Goal: Information Seeking & Learning: Find specific fact

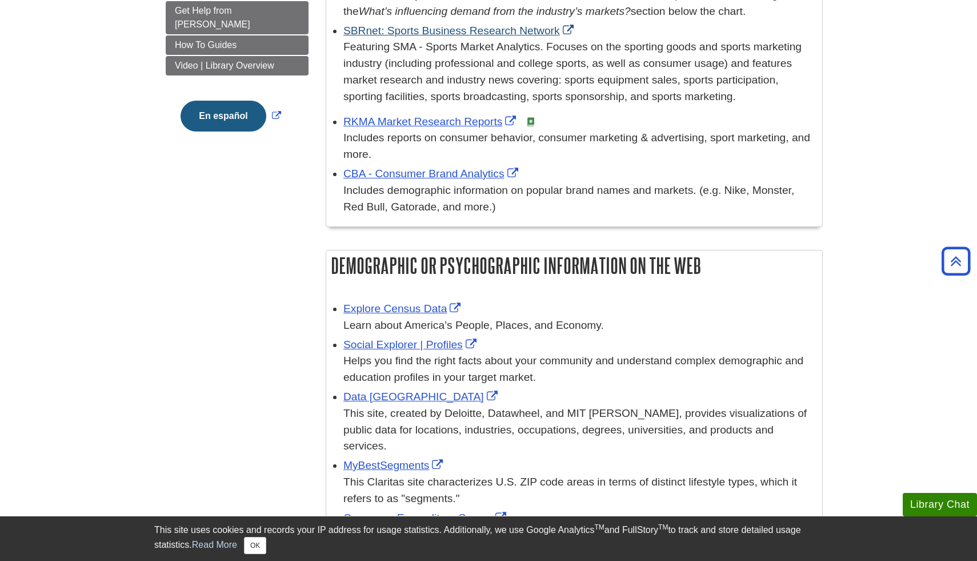
scroll to position [462, 0]
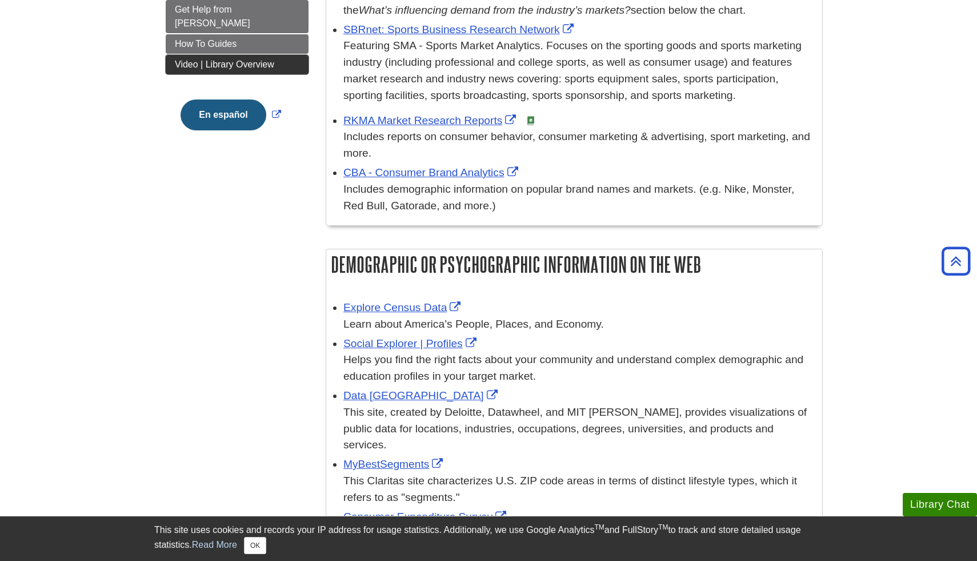
click at [256, 58] on link "Video | Library Overview" at bounding box center [237, 64] width 143 height 19
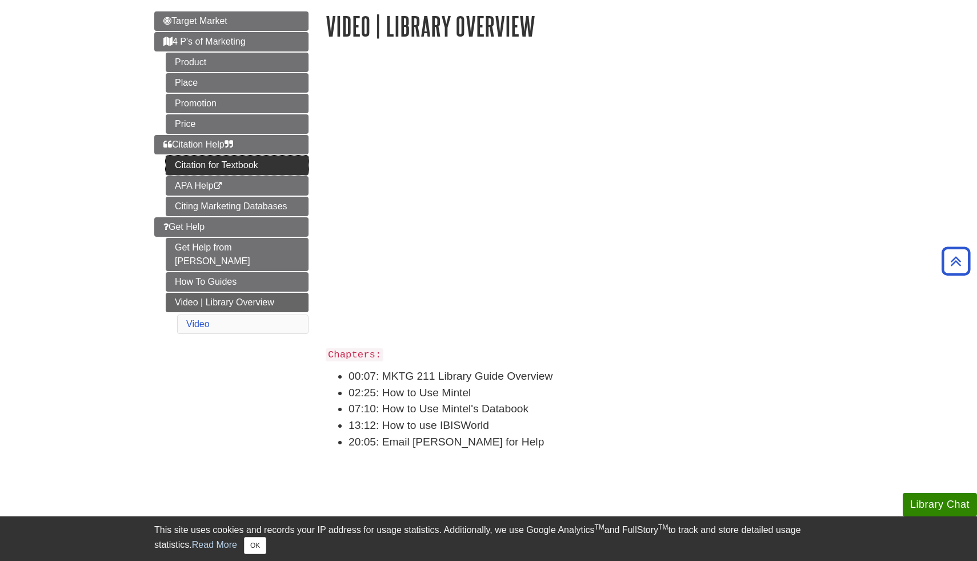
scroll to position [118, 0]
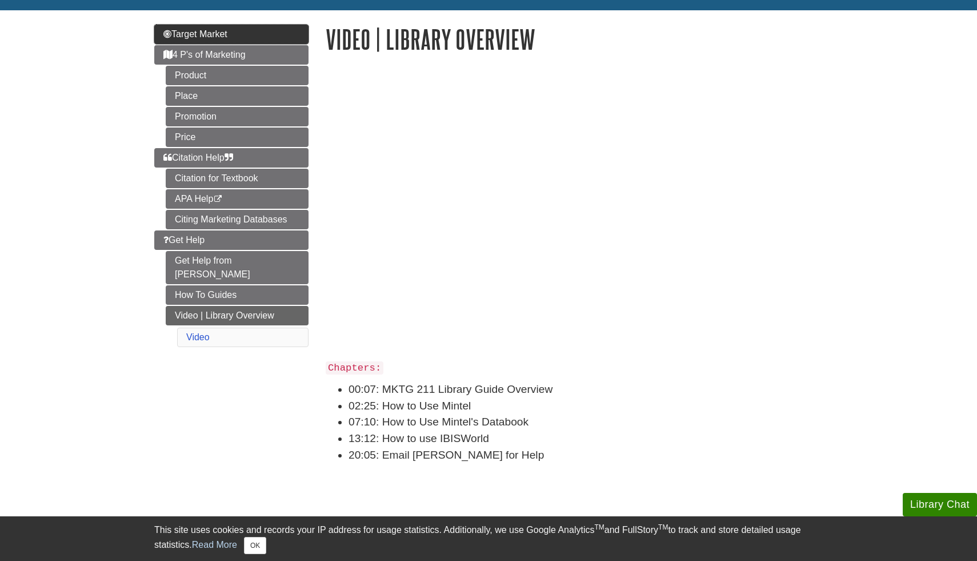
click at [239, 34] on link "Target Market" at bounding box center [231, 34] width 154 height 19
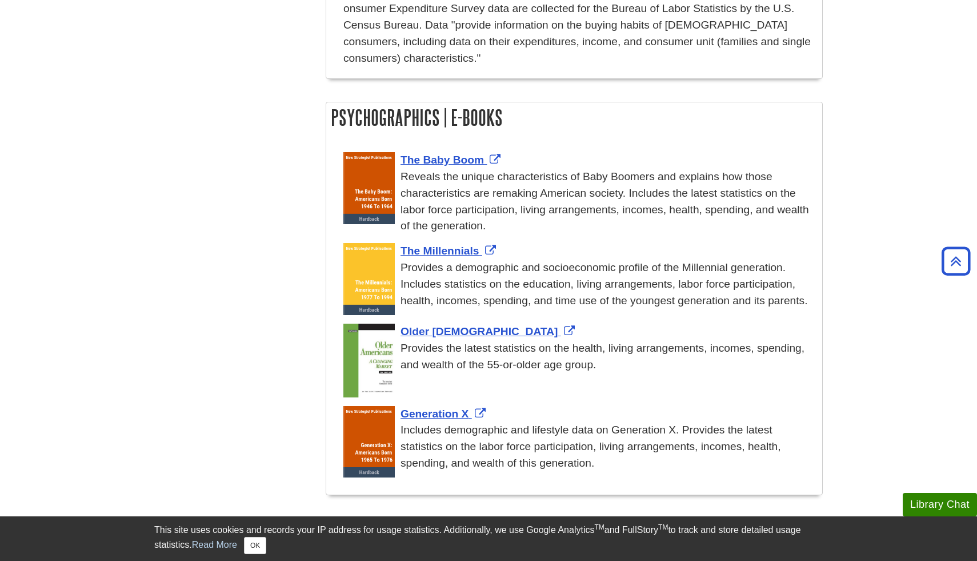
scroll to position [981, 0]
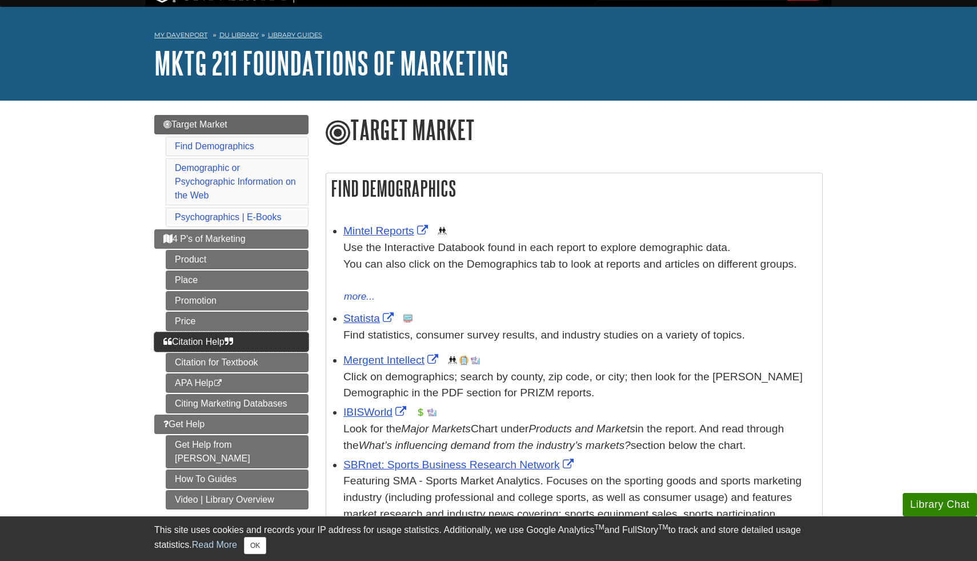
scroll to position [37, 0]
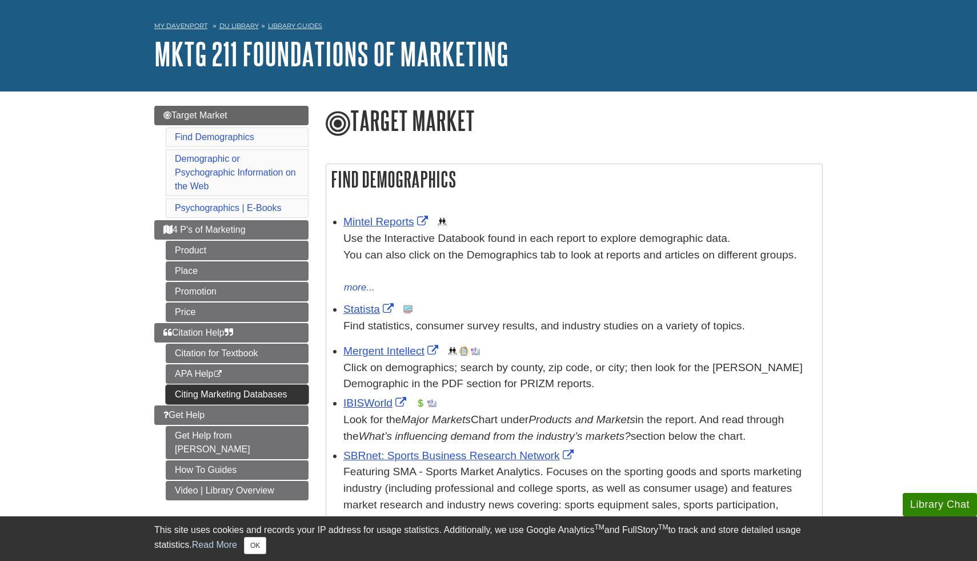
click at [200, 391] on link "Citing Marketing Databases" at bounding box center [237, 394] width 143 height 19
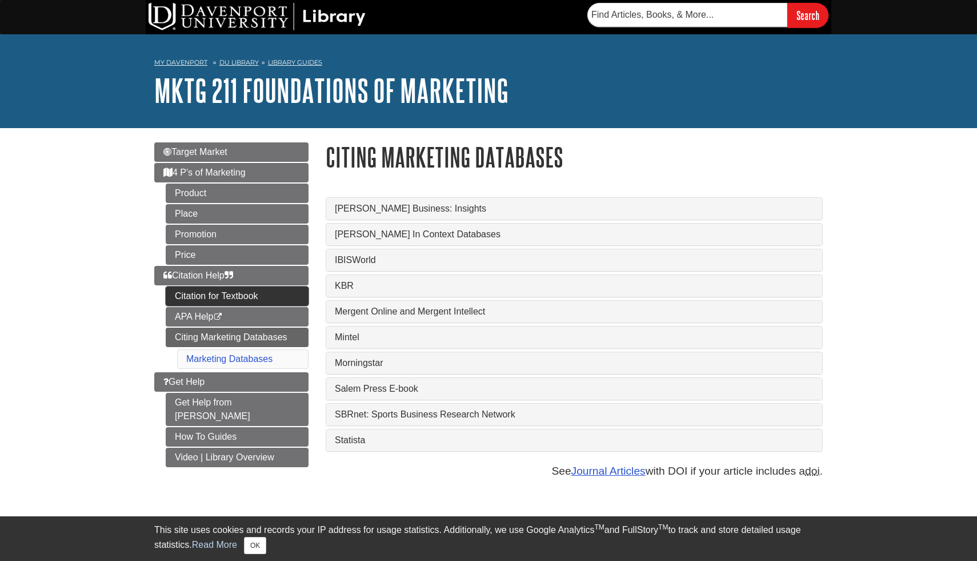
click at [207, 295] on link "Citation for Textbook" at bounding box center [237, 295] width 143 height 19
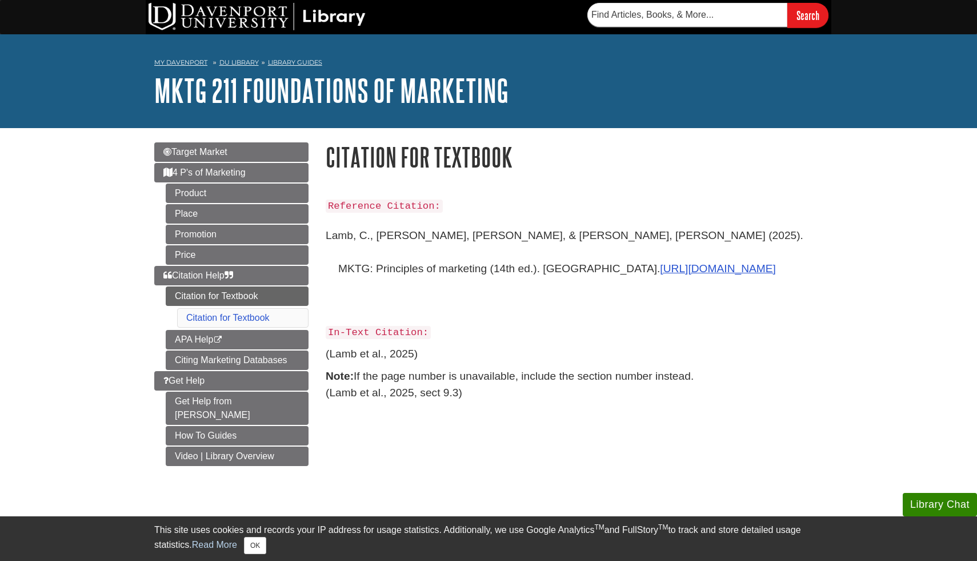
scroll to position [18, 0]
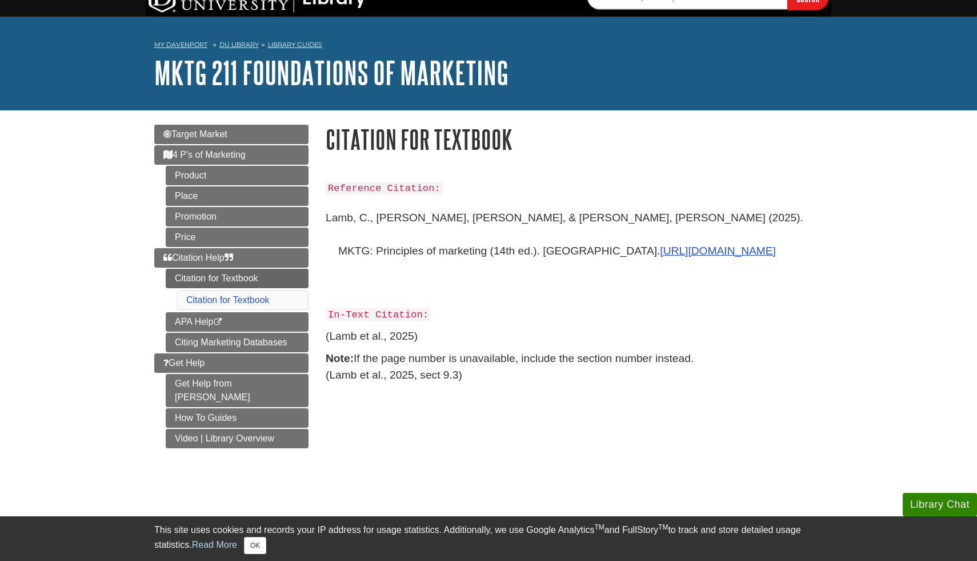
drag, startPoint x: 325, startPoint y: 221, endPoint x: 531, endPoint y: 241, distance: 206.8
click at [531, 241] on p "Lamb, C., [PERSON_NAME], [PERSON_NAME], & [PERSON_NAME], [PERSON_NAME] (2025). …" at bounding box center [574, 250] width 497 height 99
drag, startPoint x: 527, startPoint y: 254, endPoint x: 323, endPoint y: 217, distance: 207.4
click at [323, 217] on div "Reference Citation: [PERSON_NAME] [PERSON_NAME], [PERSON_NAME], & [PERSON_NAME]…" at bounding box center [574, 290] width 514 height 244
click at [528, 255] on p "Lamb, C., [PERSON_NAME], [PERSON_NAME], & [PERSON_NAME], [PERSON_NAME] (2025). …" at bounding box center [574, 250] width 497 height 99
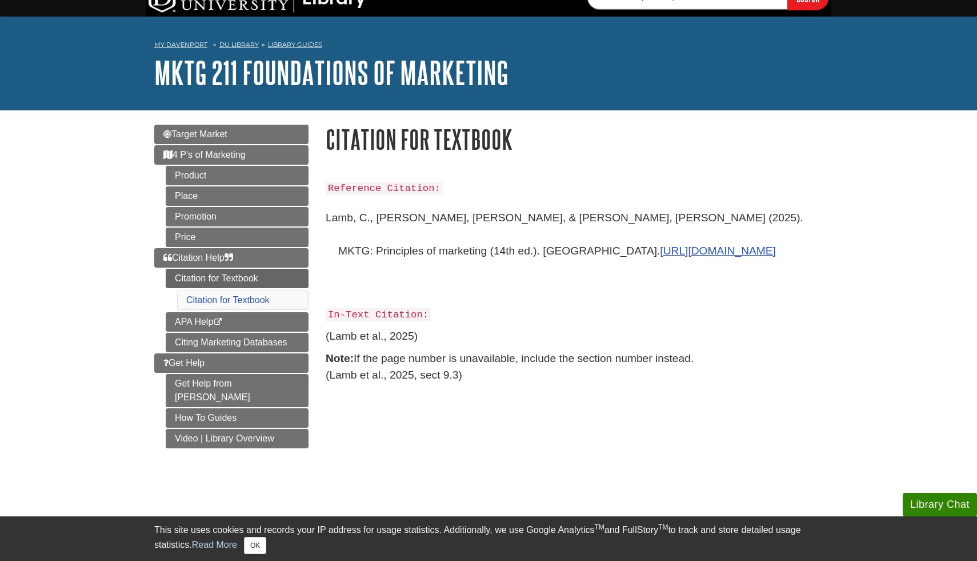
drag, startPoint x: 523, startPoint y: 255, endPoint x: 322, endPoint y: 227, distance: 203.7
click at [322, 227] on div "Reference Citation: [PERSON_NAME] [PERSON_NAME], [PERSON_NAME], & [PERSON_NAME]…" at bounding box center [574, 290] width 514 height 244
copy div "Reference Citation: [PERSON_NAME] [PERSON_NAME], [PERSON_NAME], & [PERSON_NAME]…"
click at [660, 253] on link "[URL][DOMAIN_NAME]" at bounding box center [718, 251] width 116 height 12
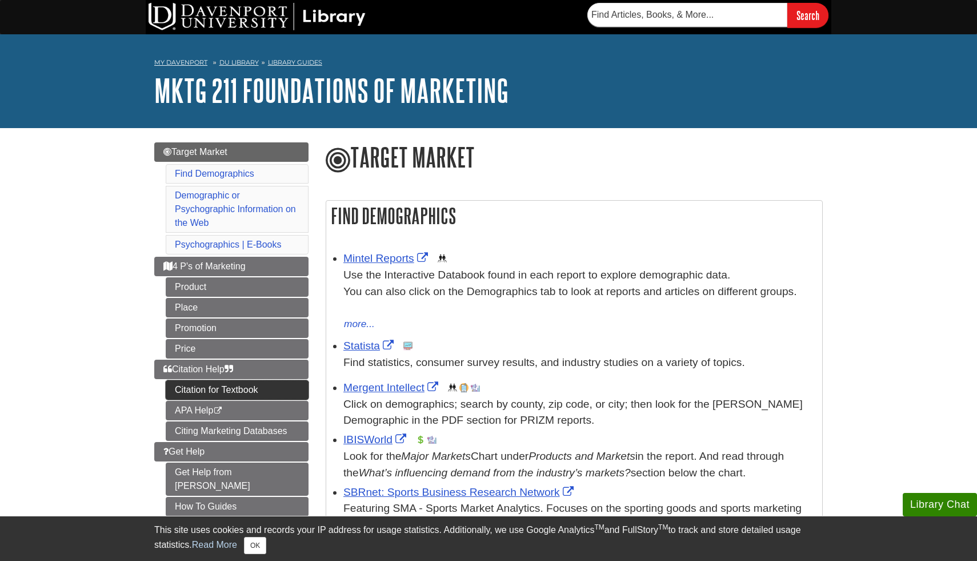
click at [243, 386] on link "Citation for Textbook" at bounding box center [237, 389] width 143 height 19
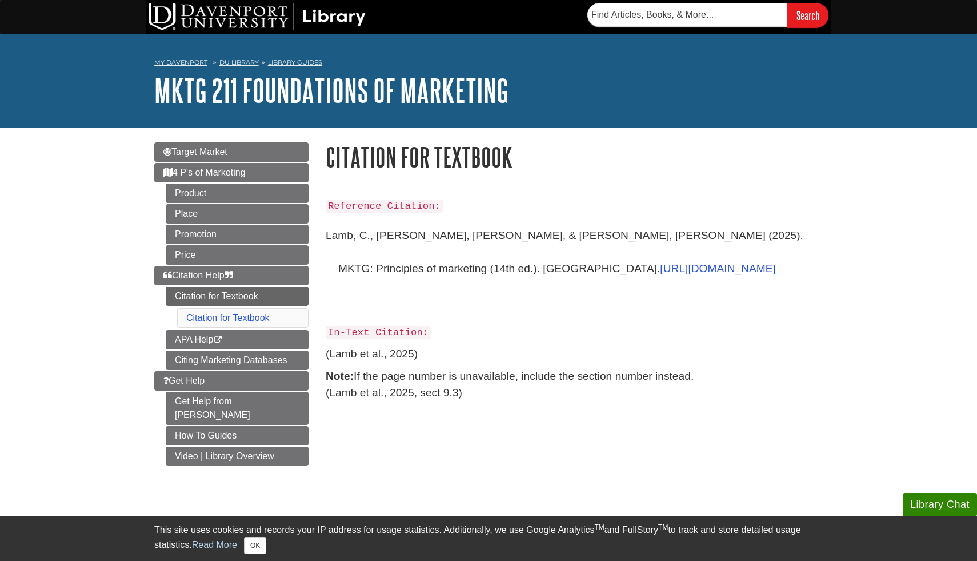
drag, startPoint x: 327, startPoint y: 233, endPoint x: 522, endPoint y: 264, distance: 197.9
click at [522, 264] on p "Lamb, C., [PERSON_NAME], [PERSON_NAME], & [PERSON_NAME], [PERSON_NAME] (2025). …" at bounding box center [574, 268] width 497 height 99
copy p "Lamb, C., [PERSON_NAME], [PERSON_NAME], & [PERSON_NAME], [PERSON_NAME] (2025). …"
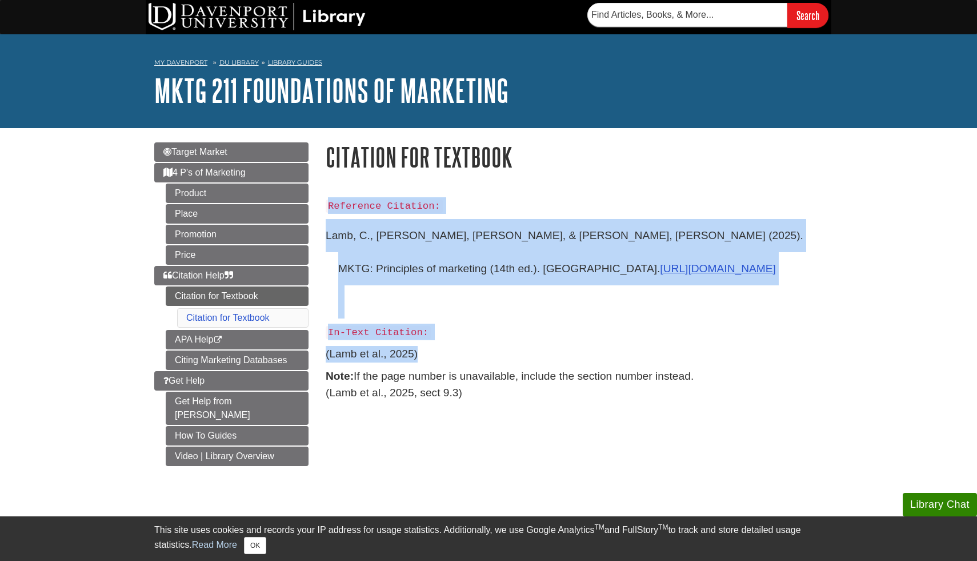
drag, startPoint x: 324, startPoint y: 354, endPoint x: 453, endPoint y: 354, distance: 128.6
click at [453, 354] on div "Reference Citation: Lamb, C., Hair, J., & McDaniel, C. (2025). MKTG: Principles…" at bounding box center [574, 308] width 514 height 244
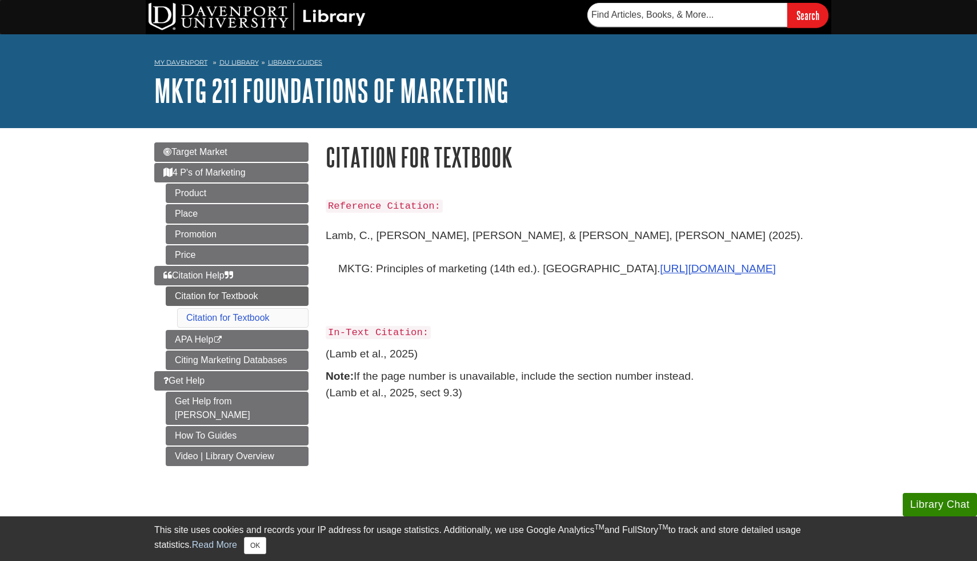
click at [449, 354] on p "(Lamb et al., 2025)" at bounding box center [574, 354] width 497 height 17
drag, startPoint x: 428, startPoint y: 354, endPoint x: 326, endPoint y: 356, distance: 101.8
click at [326, 356] on p "(Lamb et al., 2025)" at bounding box center [574, 354] width 497 height 17
copy p "(Lamb et al., 2025)"
